Goal: Information Seeking & Learning: Learn about a topic

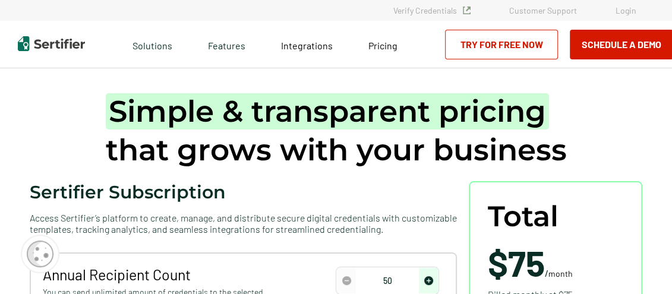
click at [42, 42] on img at bounding box center [51, 43] width 67 height 15
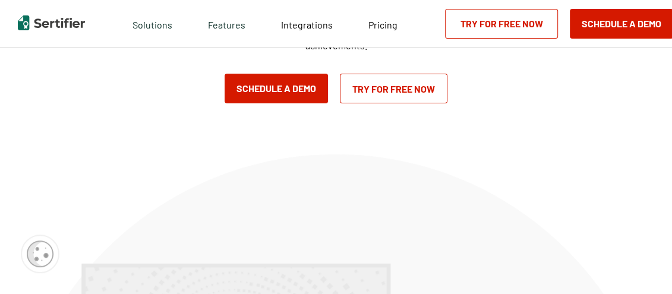
scroll to position [59, 0]
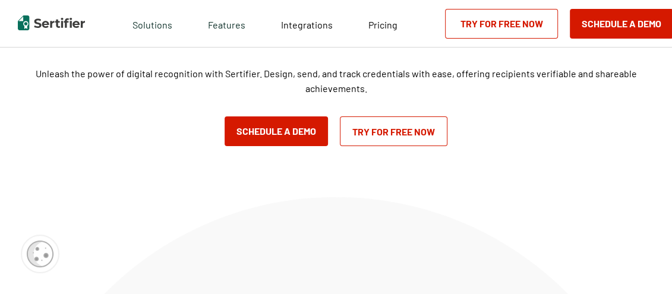
click at [46, 18] on img at bounding box center [51, 22] width 67 height 15
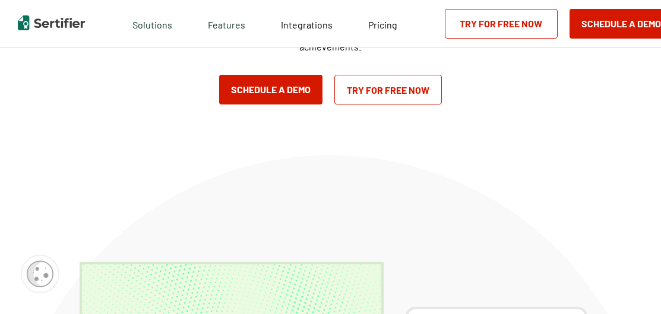
scroll to position [0, 0]
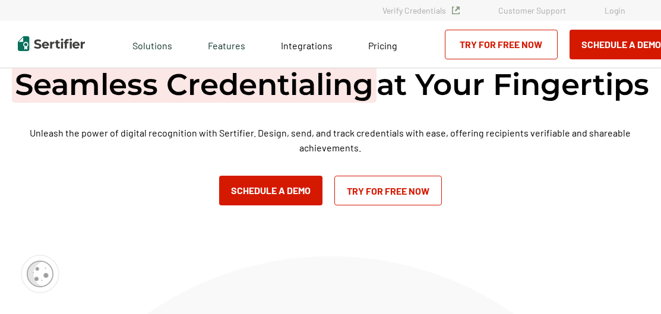
click at [45, 42] on img at bounding box center [51, 43] width 67 height 15
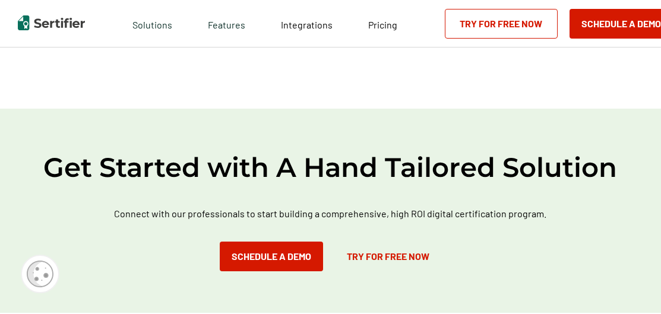
scroll to position [891, 0]
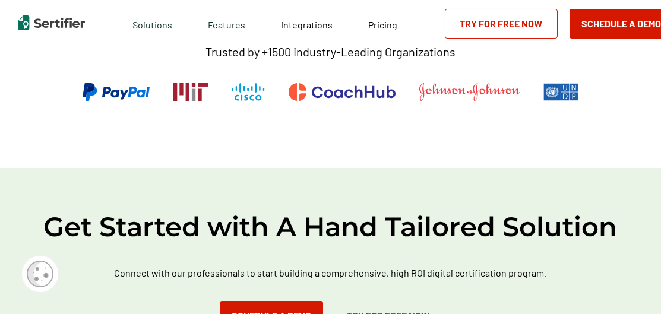
click at [566, 101] on img at bounding box center [560, 92] width 35 height 18
click at [295, 59] on p "Trusted by +1500 Industry-Leading Organizations" at bounding box center [330, 52] width 250 height 15
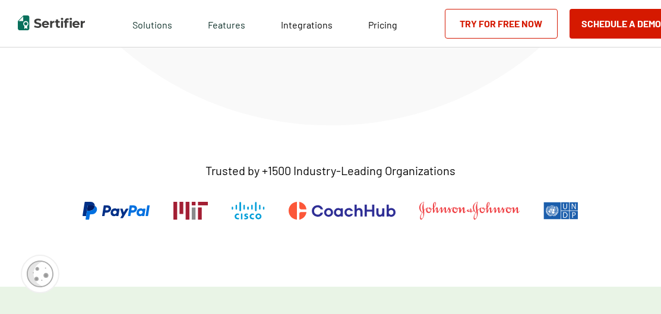
click at [300, 178] on p "Trusted by +1500 Industry-Leading Organizations" at bounding box center [330, 170] width 250 height 15
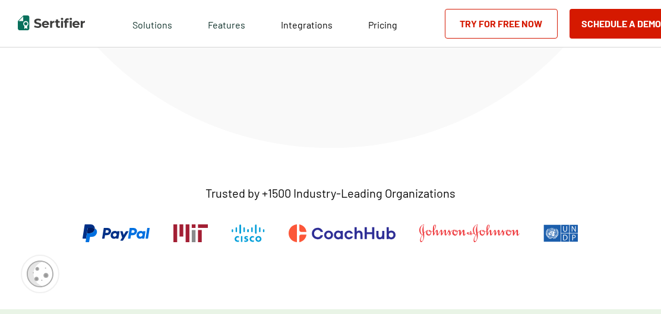
scroll to position [891, 0]
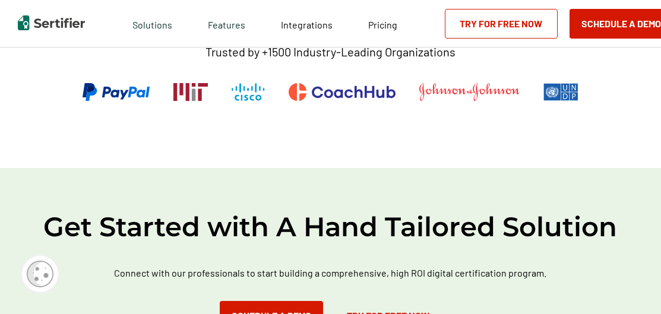
click at [186, 101] on img at bounding box center [190, 92] width 34 height 18
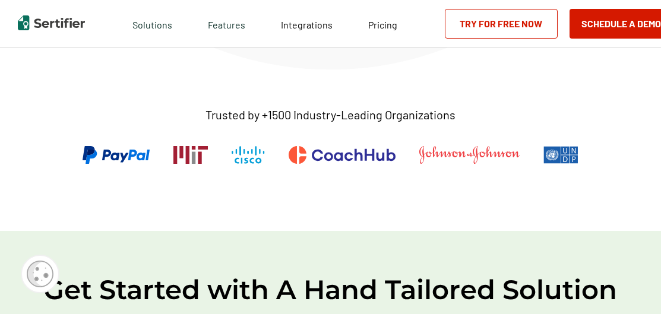
scroll to position [831, 0]
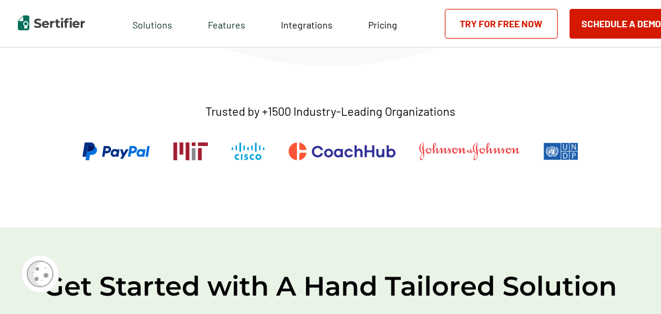
click at [567, 160] on img at bounding box center [560, 152] width 35 height 18
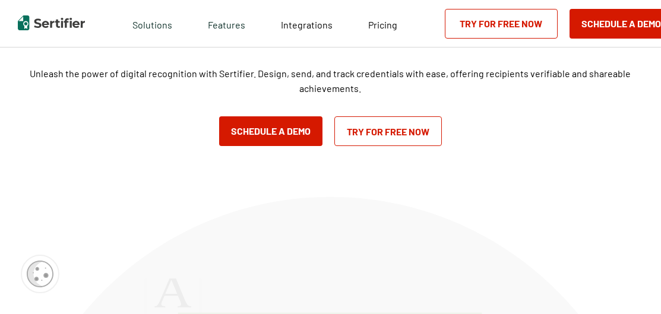
scroll to position [0, 0]
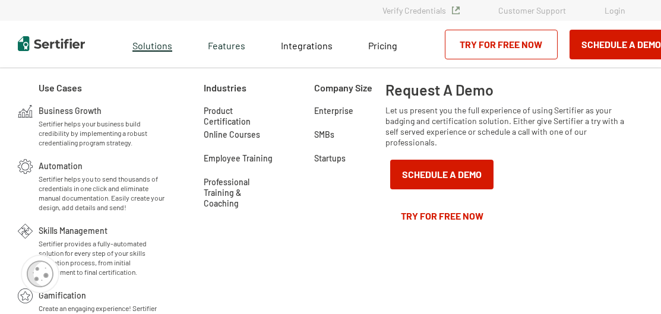
click at [145, 46] on span "Solutions" at bounding box center [152, 44] width 40 height 15
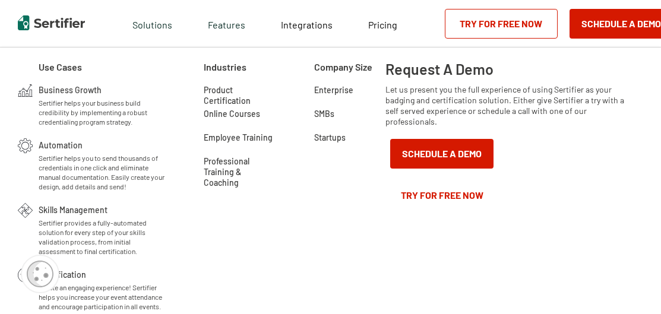
scroll to position [238, 0]
click at [147, 21] on span "Solutions" at bounding box center [152, 23] width 40 height 15
click at [352, 176] on div "Company Size Enterprise SMBs Startups" at bounding box center [331, 191] width 110 height 287
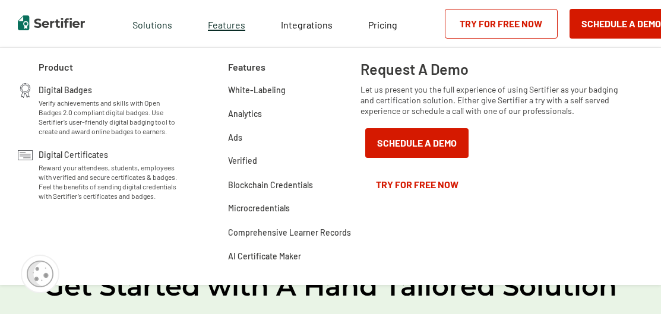
click at [214, 26] on span "Features" at bounding box center [226, 23] width 37 height 15
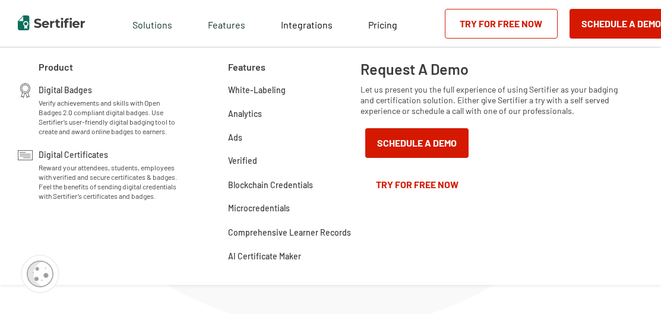
scroll to position [416, 0]
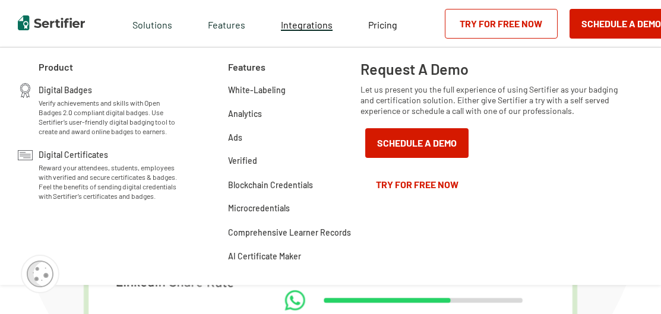
click at [298, 26] on span "Integrations" at bounding box center [307, 24] width 52 height 11
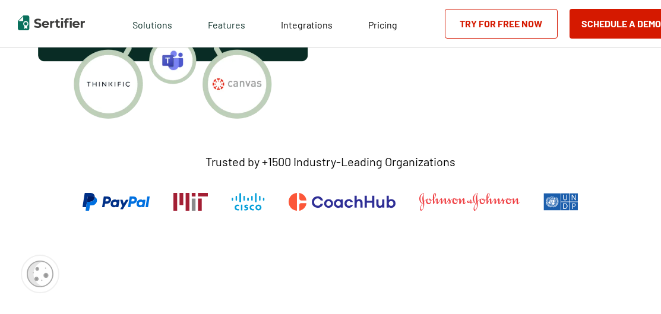
scroll to position [475, 0]
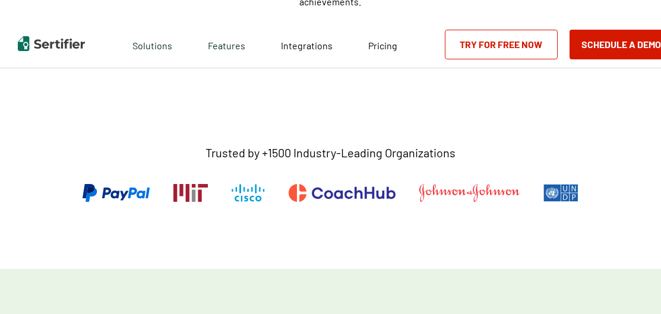
scroll to position [178, 0]
